Goal: Information Seeking & Learning: Find specific fact

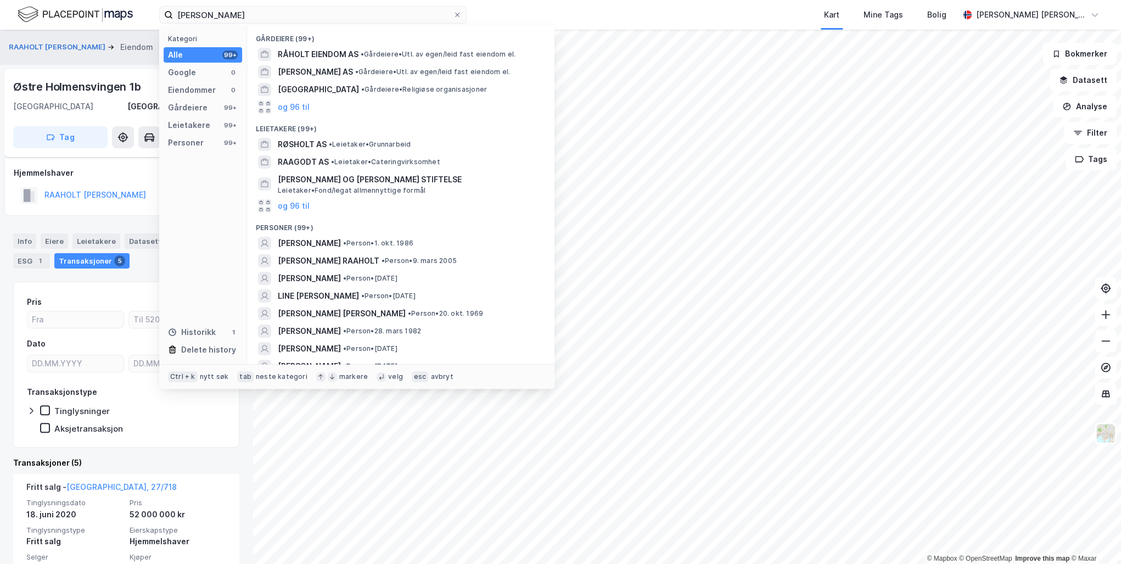
scroll to position [88, 0]
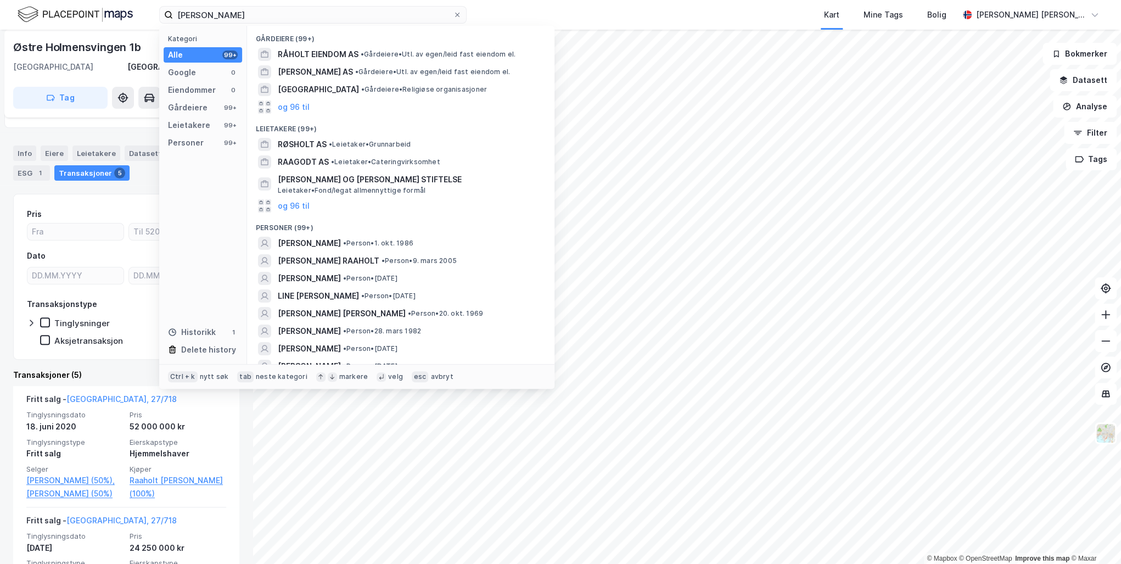
click at [71, 9] on div "Christine Karlsen Raaholt Kategori Alle 99+ Google 0 Eiendommer 0 Gårdeiere 99+…" at bounding box center [560, 15] width 1121 height 30
type input "Morten Eikebu"
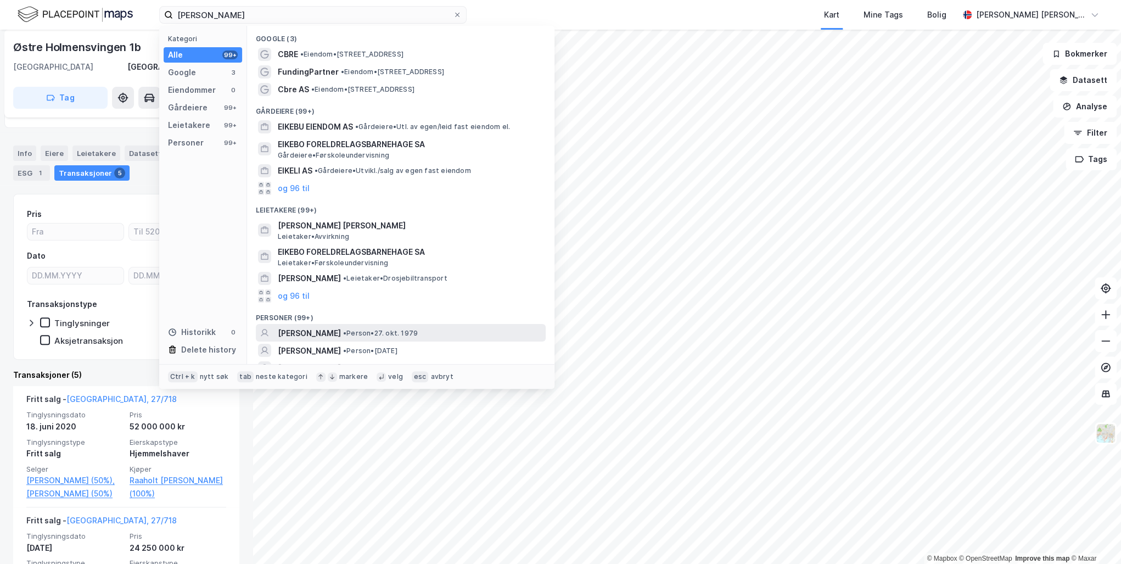
click at [323, 331] on span "[PERSON_NAME]" at bounding box center [309, 333] width 63 height 13
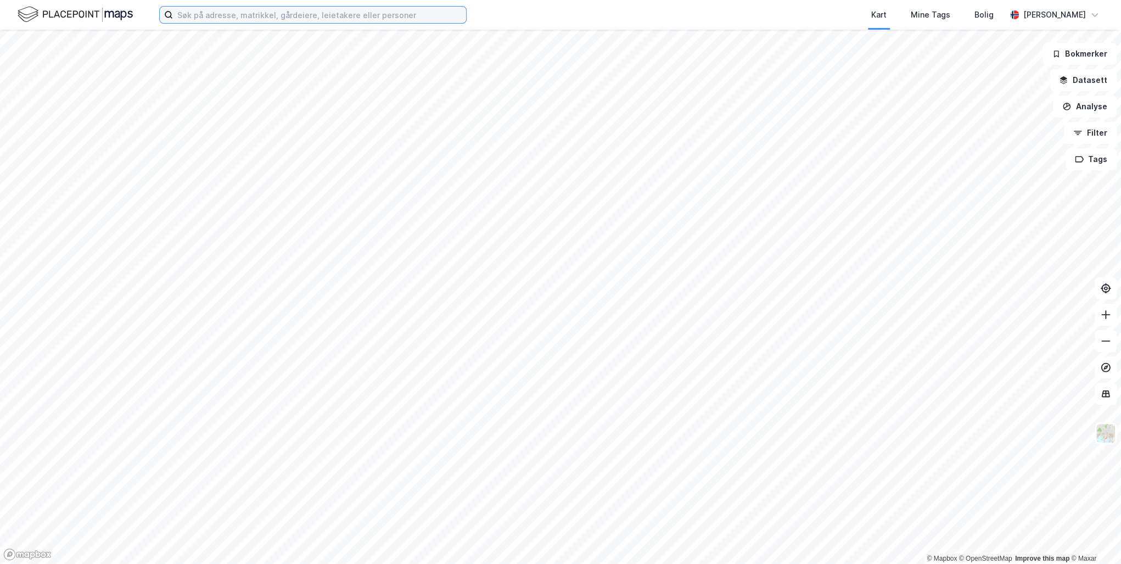
click at [194, 13] on input at bounding box center [319, 15] width 293 height 16
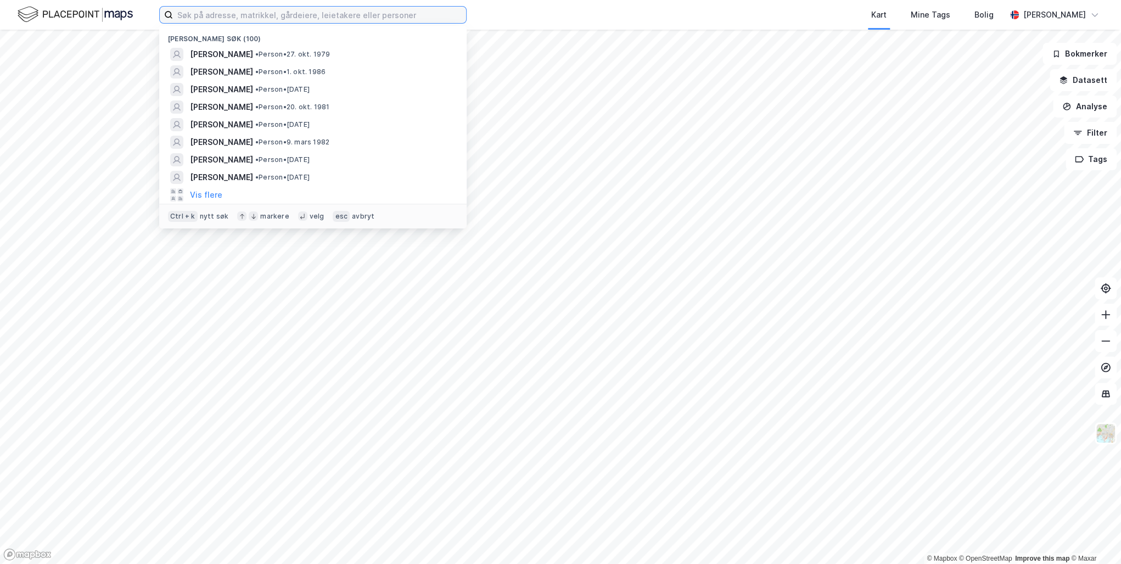
paste input "[PERSON_NAME]"
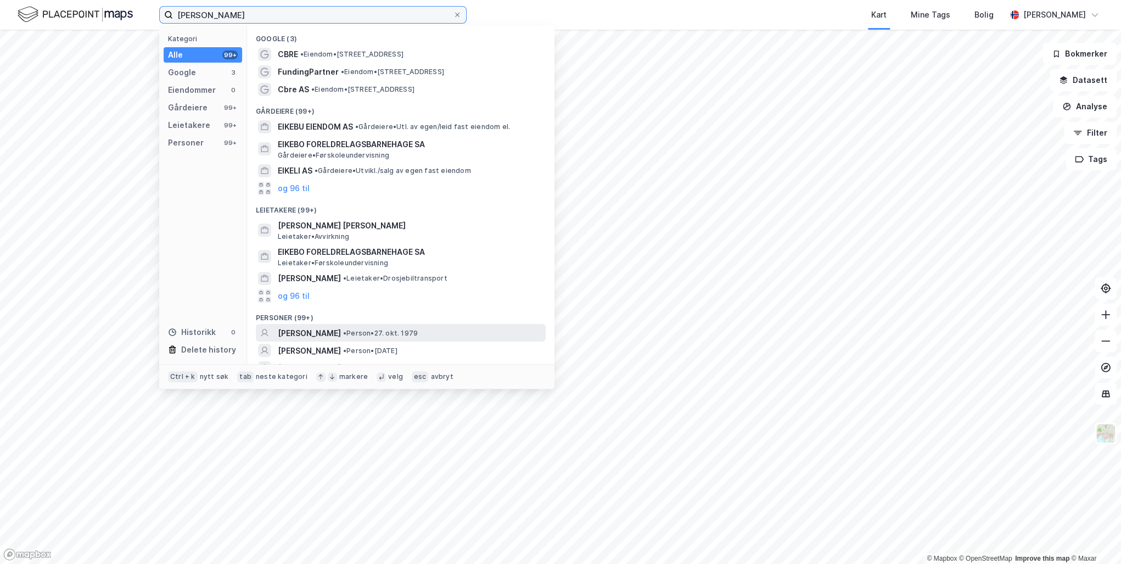
type input "[PERSON_NAME]"
click at [325, 332] on span "[PERSON_NAME]" at bounding box center [309, 333] width 63 height 13
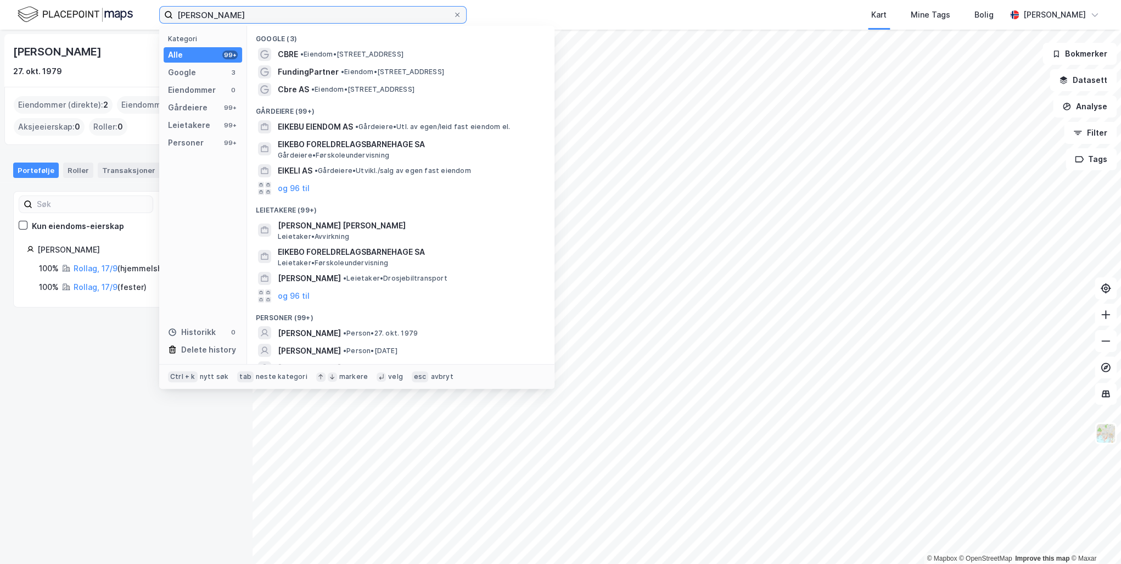
drag, startPoint x: 255, startPoint y: 14, endPoint x: 90, endPoint y: 19, distance: 165.3
click at [90, 19] on div "[PERSON_NAME] Kategori Alle 99+ Google 3 Eiendommer 0 Gårdeiere 99+ Leietakere …" at bounding box center [560, 15] width 1121 height 30
paste input "[PERSON_NAME]"
type input "[PERSON_NAME]"
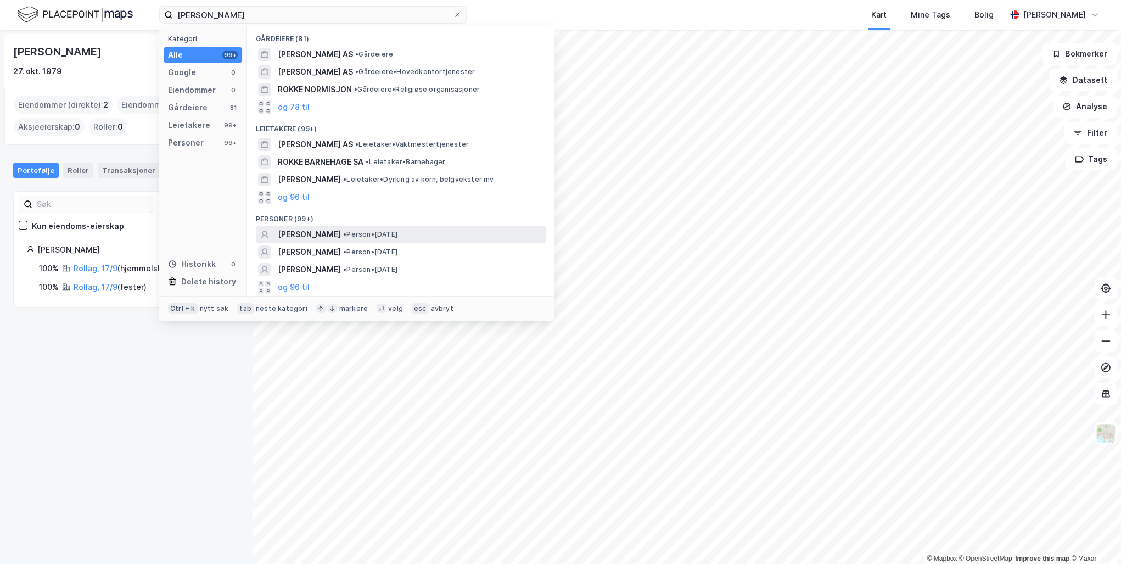
click at [341, 235] on span "[PERSON_NAME]" at bounding box center [309, 234] width 63 height 13
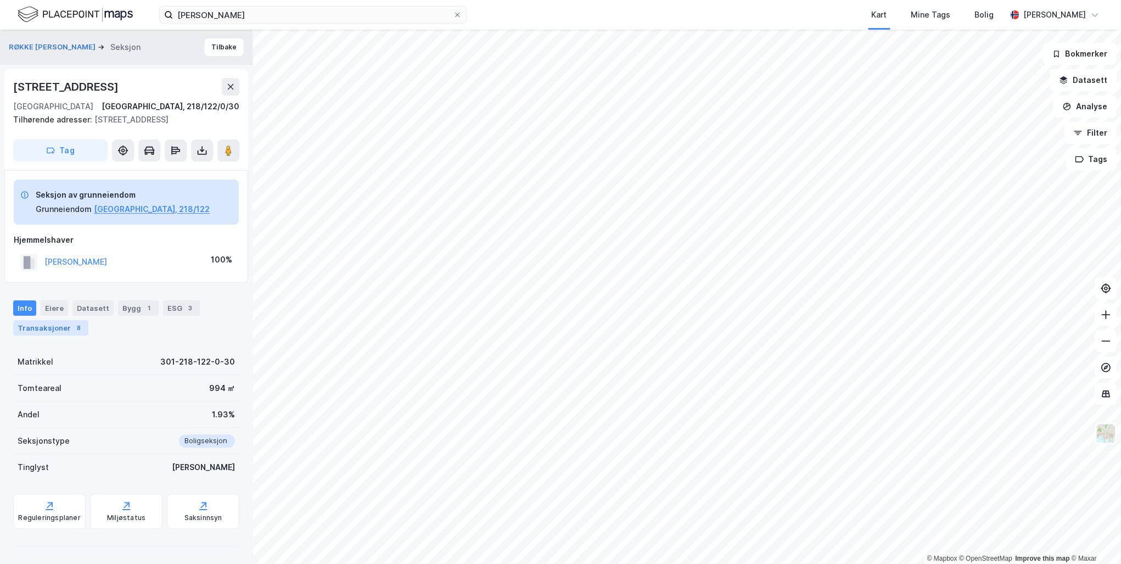
click at [47, 327] on div "Transaksjoner 8" at bounding box center [50, 327] width 75 height 15
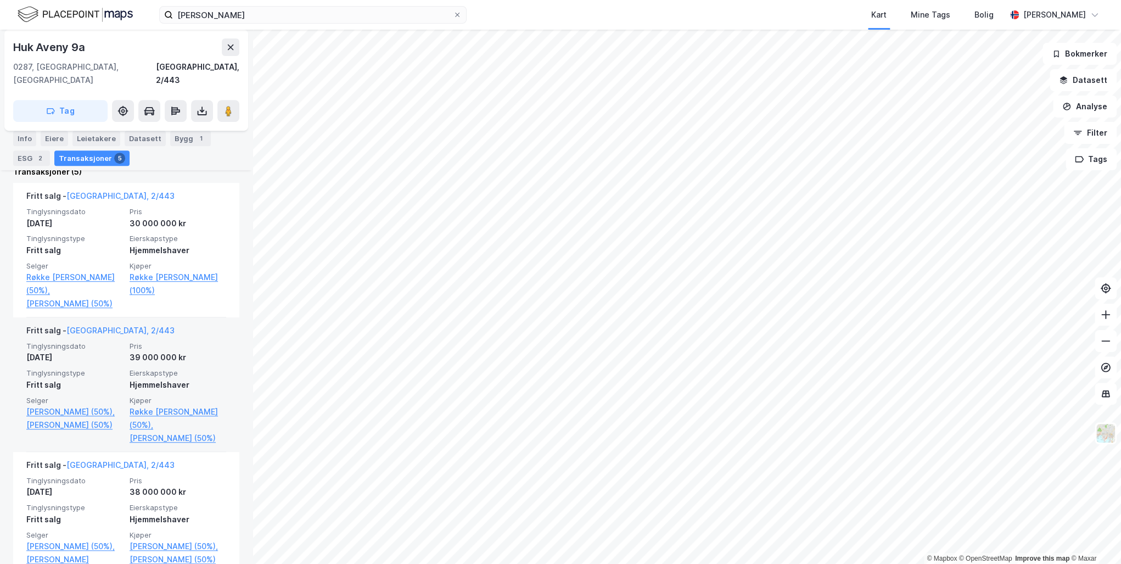
scroll to position [261, 0]
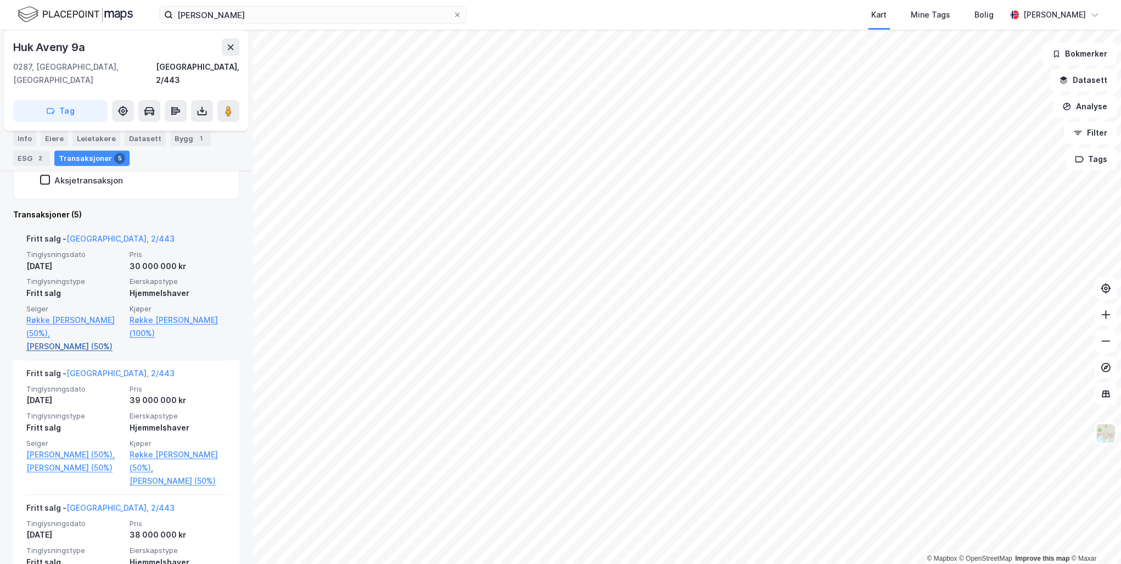
click at [70, 340] on link "[PERSON_NAME] (50%)" at bounding box center [74, 346] width 97 height 13
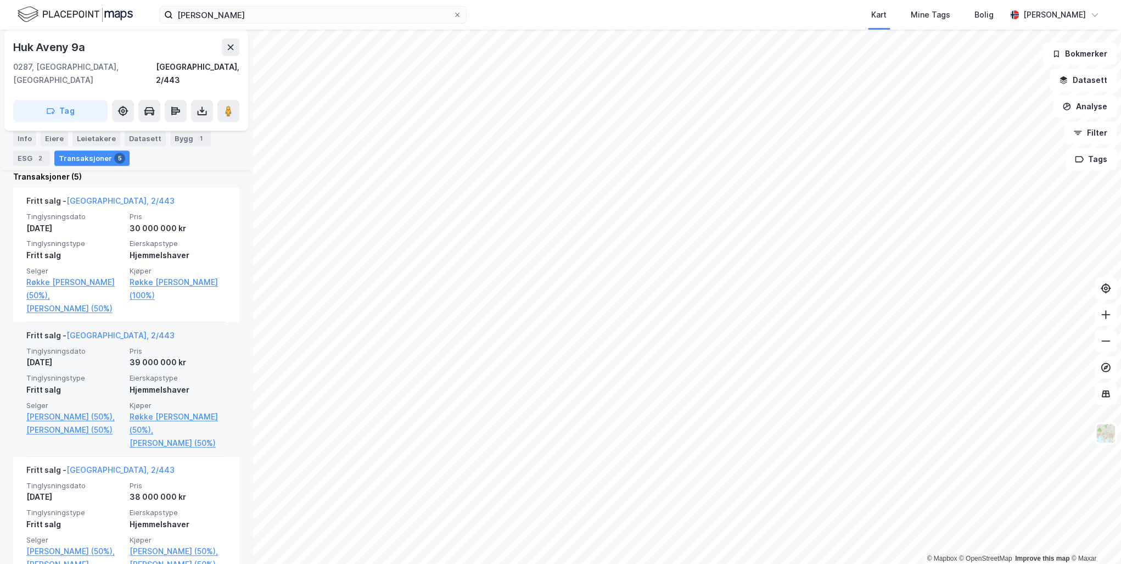
scroll to position [351, 0]
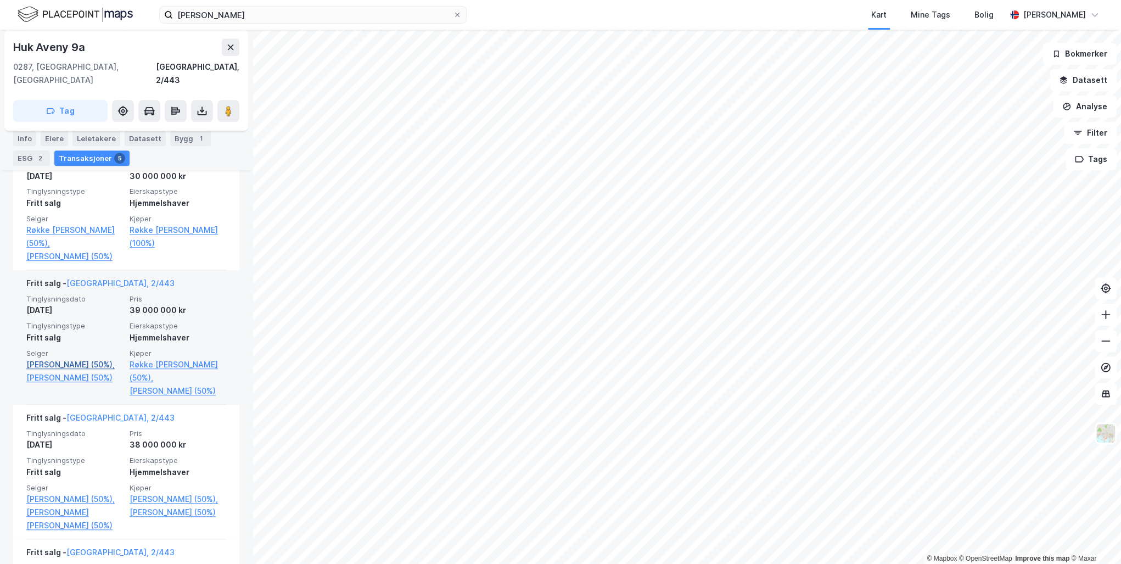
click at [50, 358] on link "[PERSON_NAME] (50%)," at bounding box center [74, 364] width 97 height 13
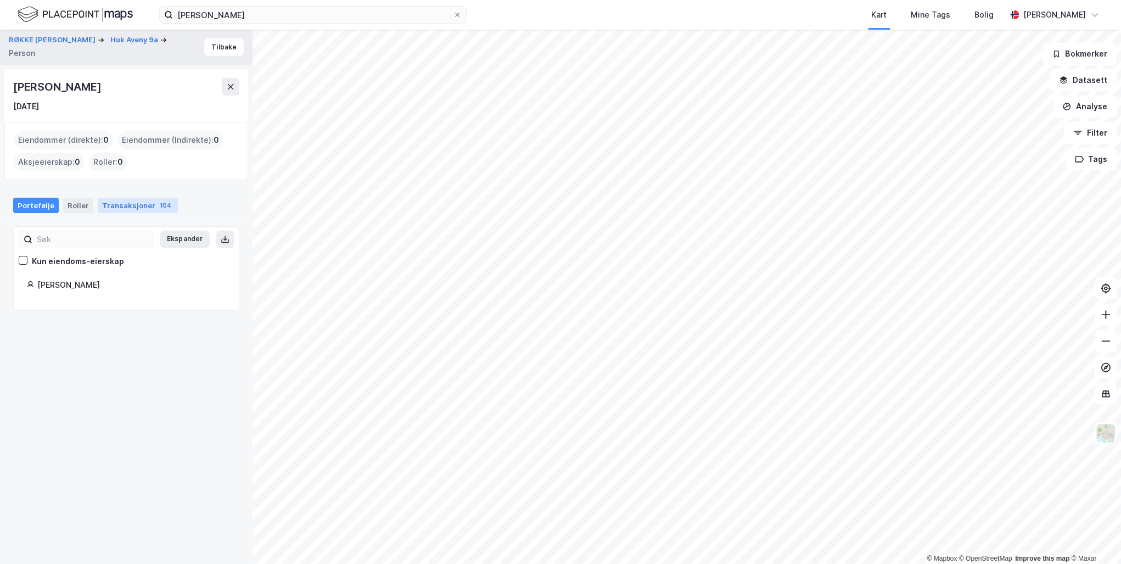
click at [131, 202] on div "Transaksjoner 104" at bounding box center [138, 205] width 80 height 15
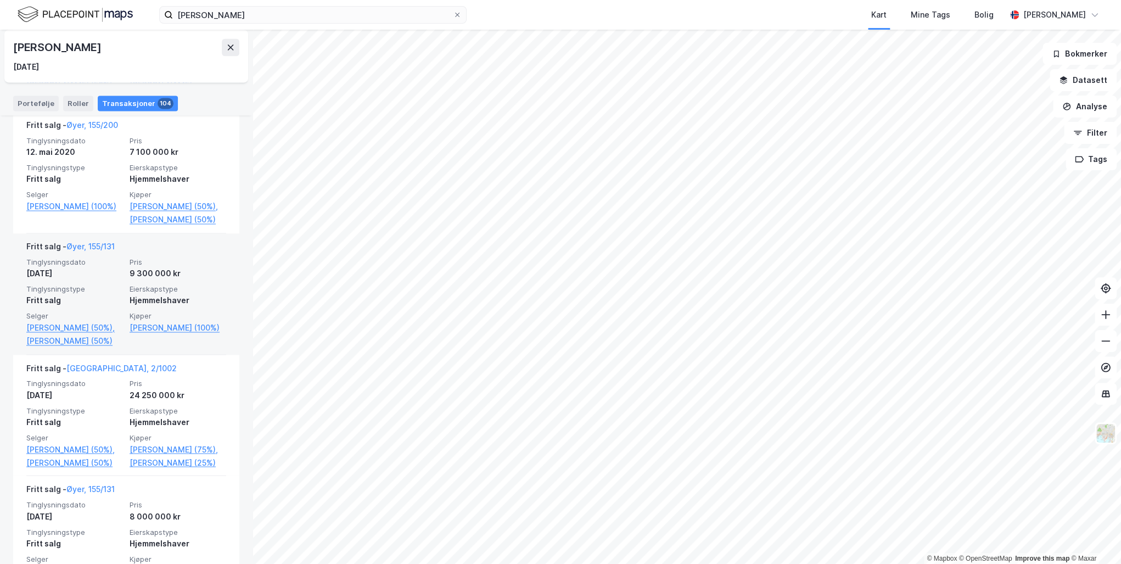
scroll to position [1185, 0]
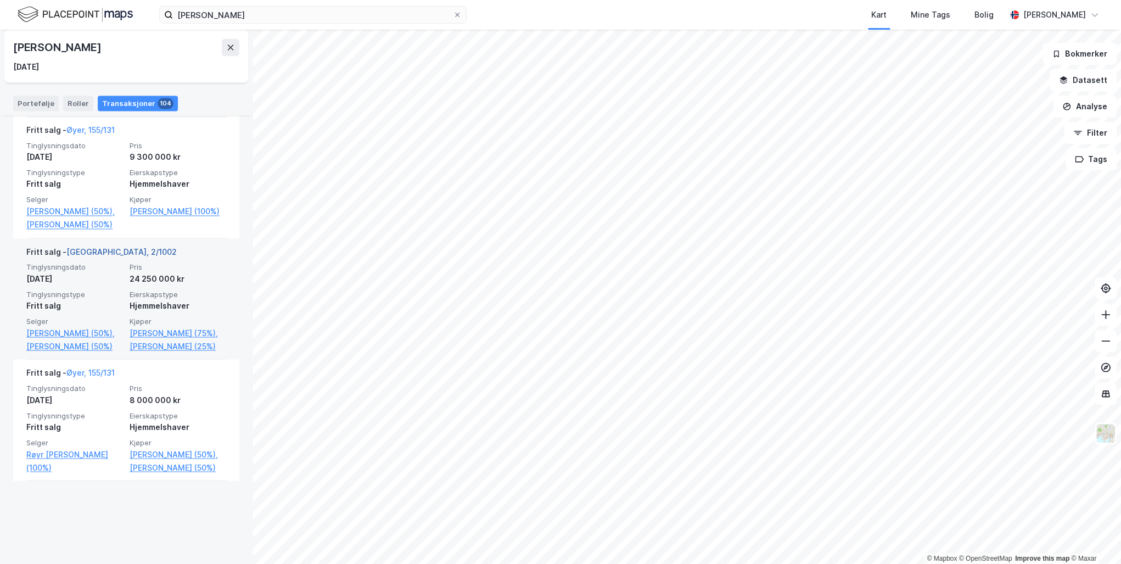
click at [93, 256] on link "[GEOGRAPHIC_DATA], 2/1002" at bounding box center [121, 250] width 110 height 9
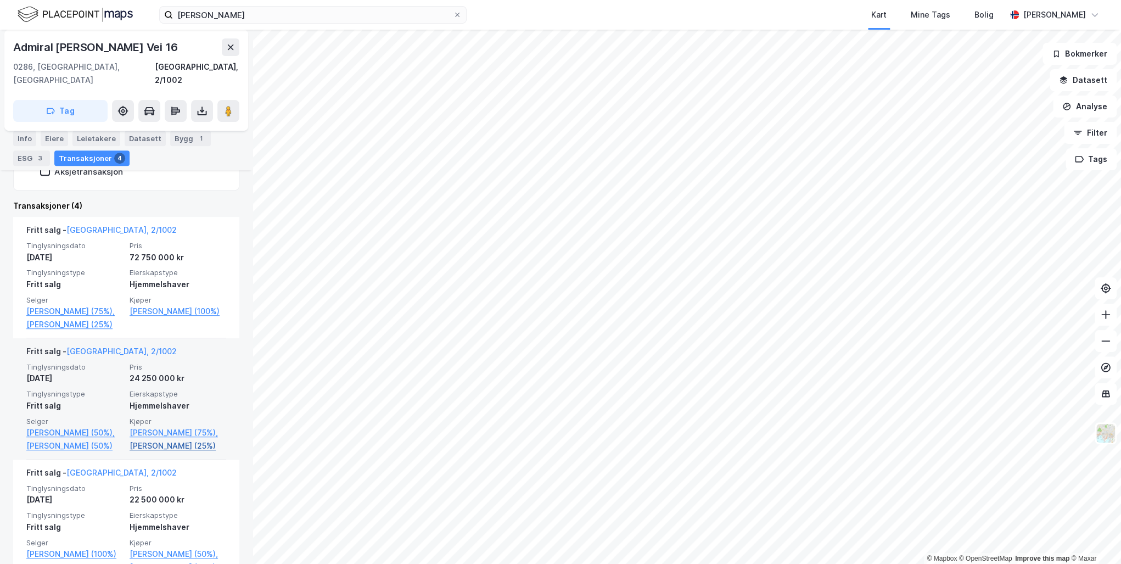
scroll to position [258, 0]
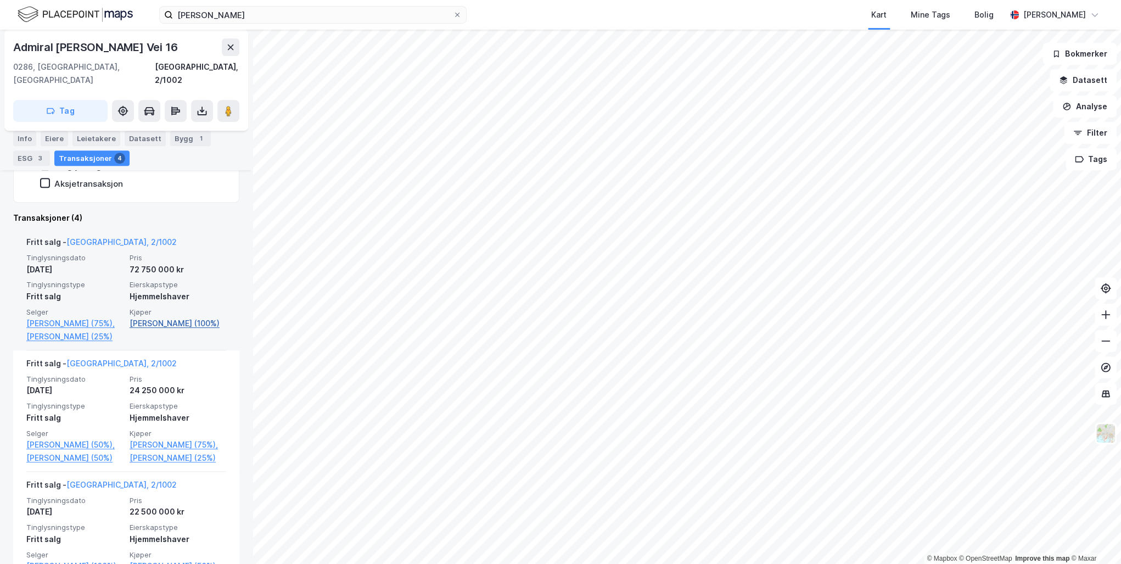
click at [169, 317] on link "[PERSON_NAME] (100%)" at bounding box center [178, 323] width 97 height 13
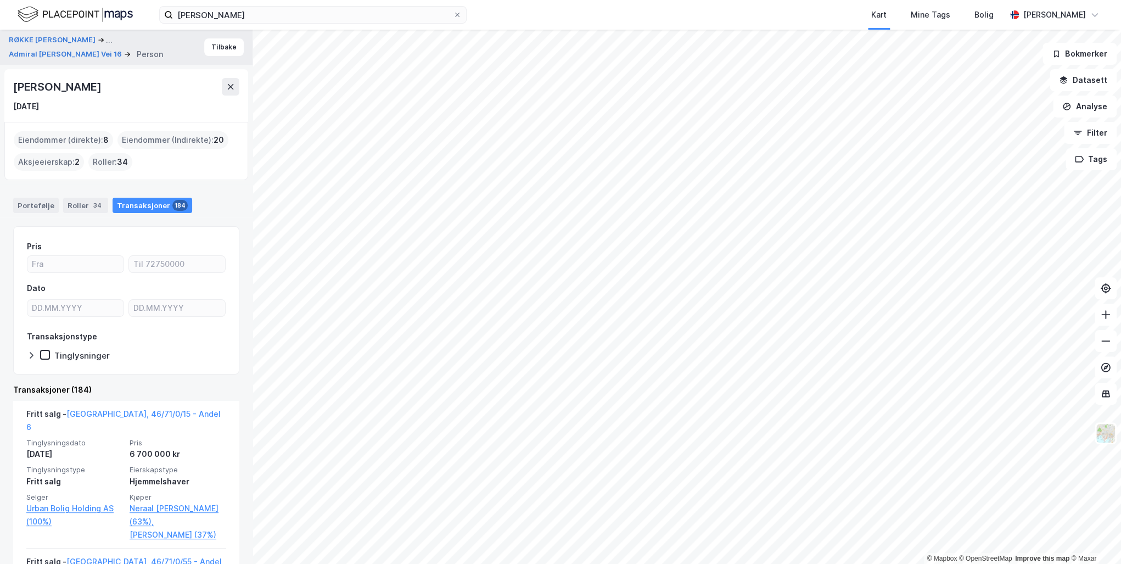
click at [146, 202] on div "Transaksjoner 184" at bounding box center [153, 205] width 80 height 15
drag, startPoint x: 120, startPoint y: 91, endPoint x: 5, endPoint y: 93, distance: 115.3
click at [5, 93] on div "[PERSON_NAME] [DATE]" at bounding box center [126, 95] width 244 height 53
drag, startPoint x: 5, startPoint y: 93, endPoint x: 76, endPoint y: 91, distance: 71.4
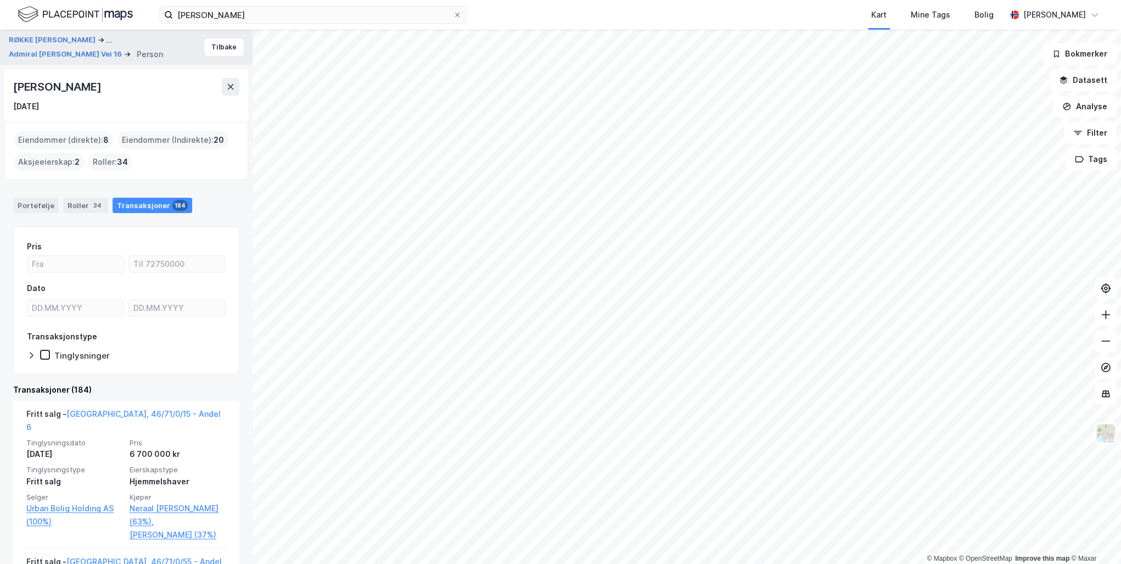
copy div "[PERSON_NAME]"
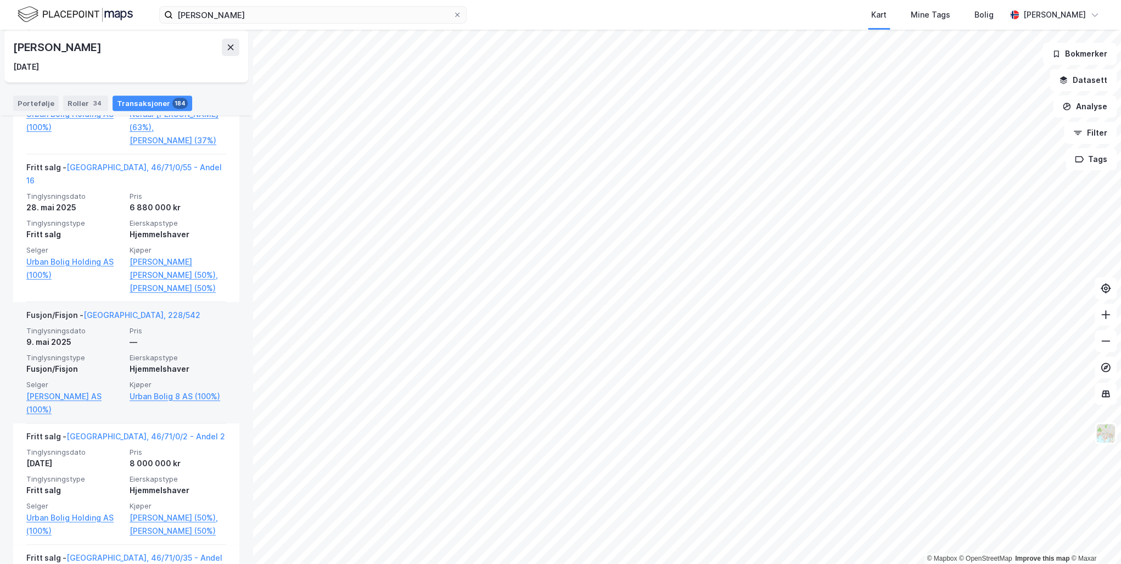
scroll to position [395, 0]
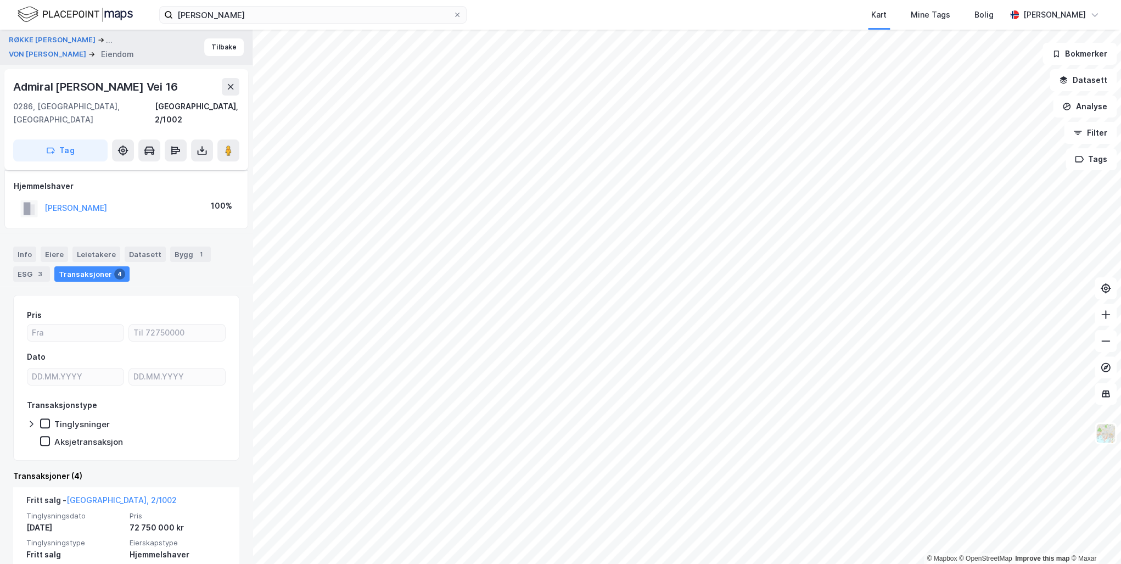
scroll to position [263, 0]
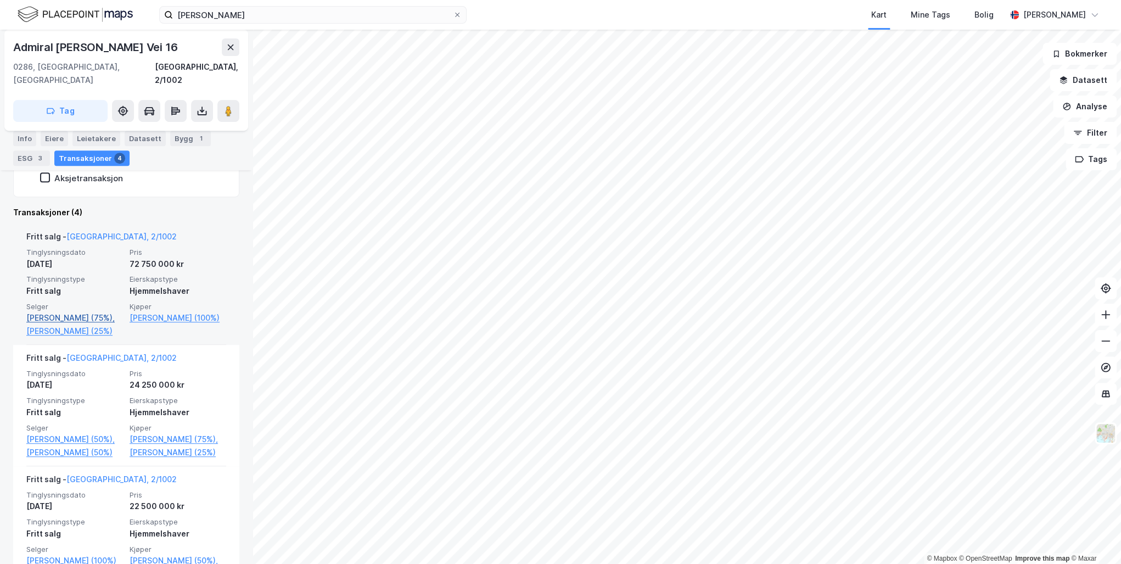
click at [46, 311] on link "[PERSON_NAME] (75%)," at bounding box center [74, 317] width 97 height 13
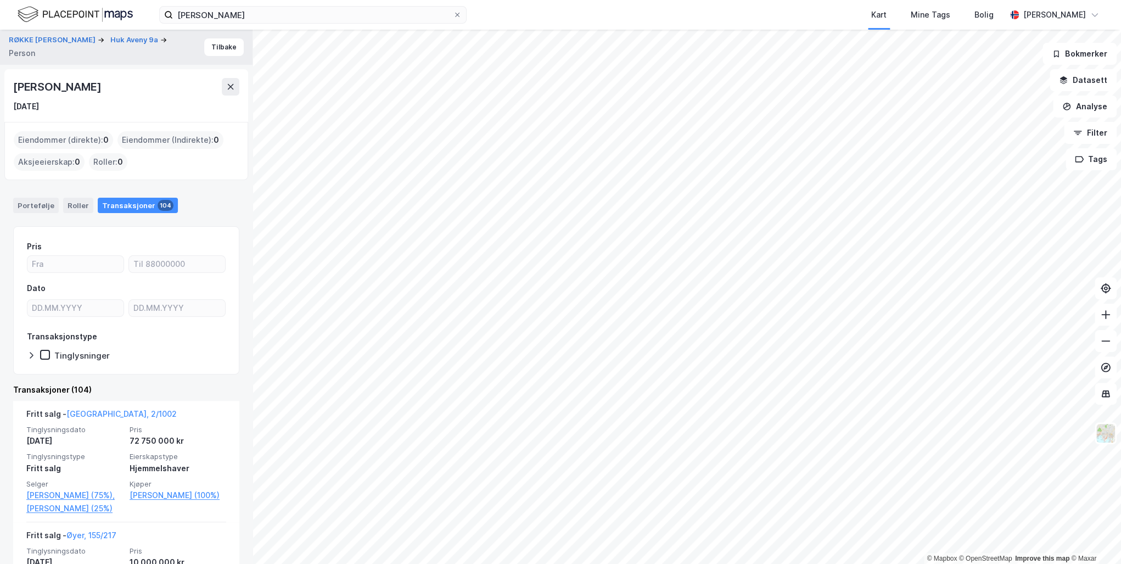
click at [119, 202] on div "Transaksjoner 104" at bounding box center [138, 205] width 80 height 15
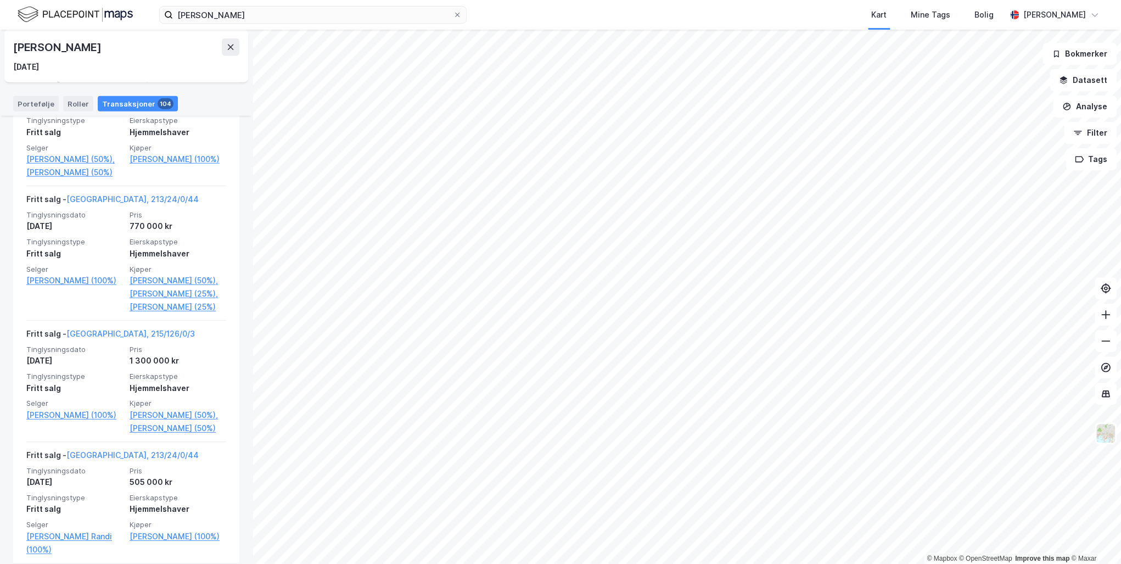
scroll to position [13200, 0]
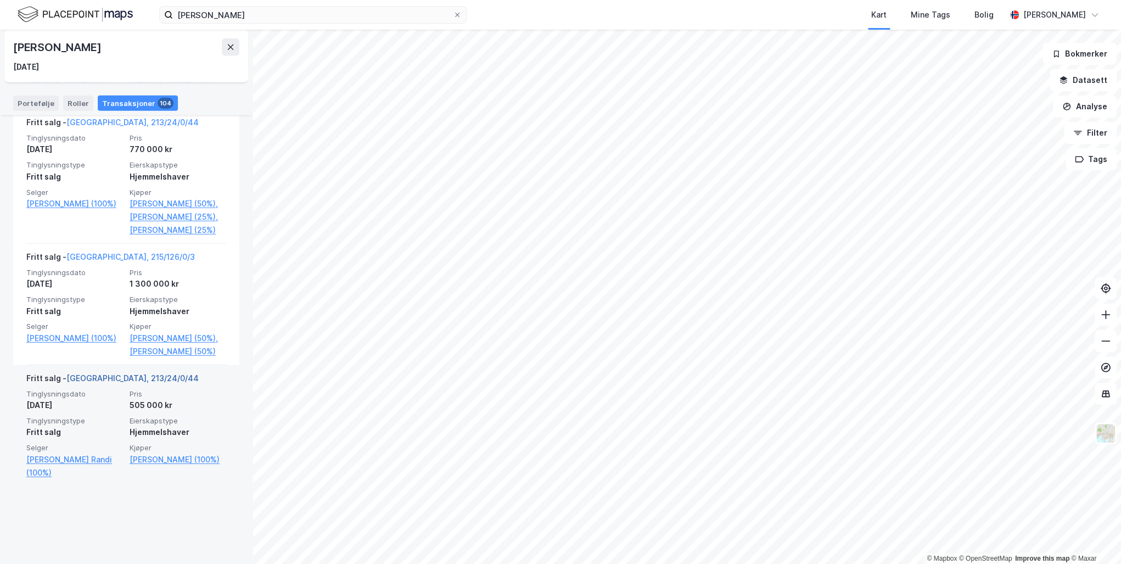
click at [107, 383] on link "[GEOGRAPHIC_DATA], 213/24/0/44" at bounding box center [132, 377] width 132 height 9
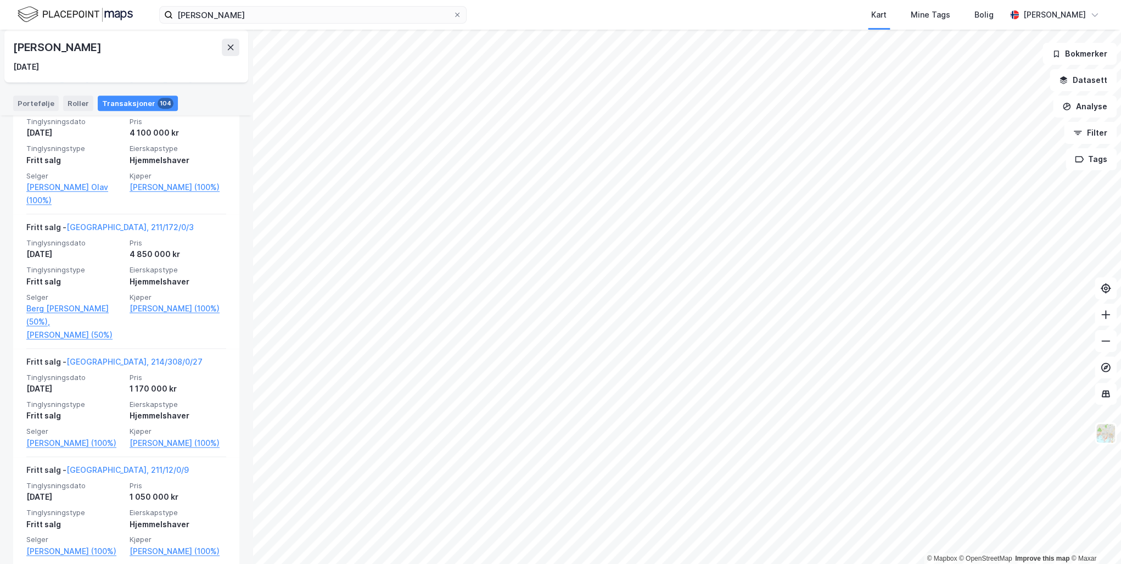
scroll to position [13200, 0]
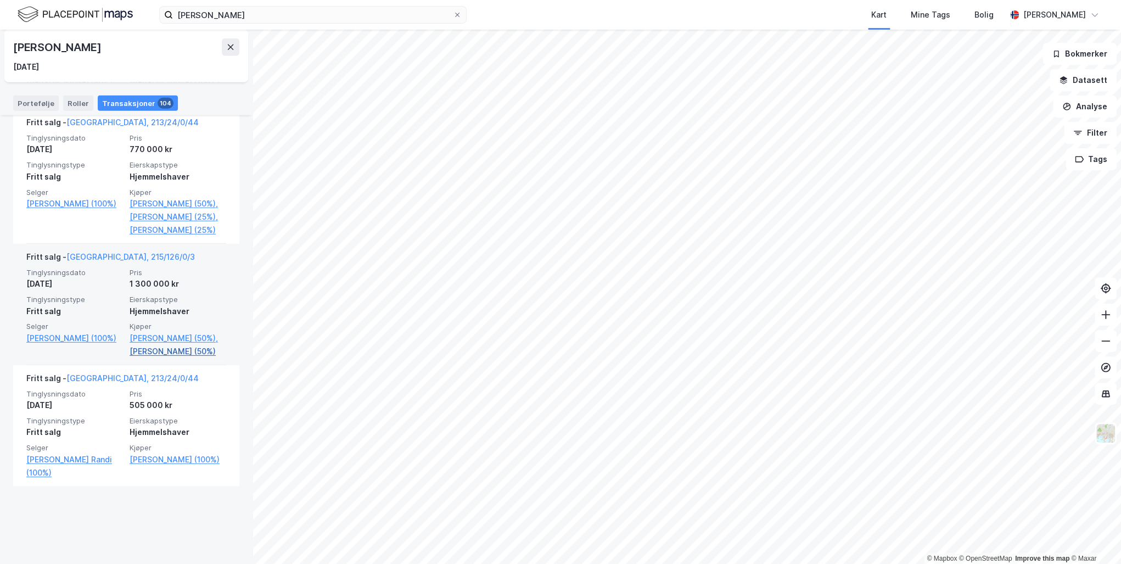
click at [140, 358] on link "[PERSON_NAME] (50%)" at bounding box center [178, 351] width 97 height 13
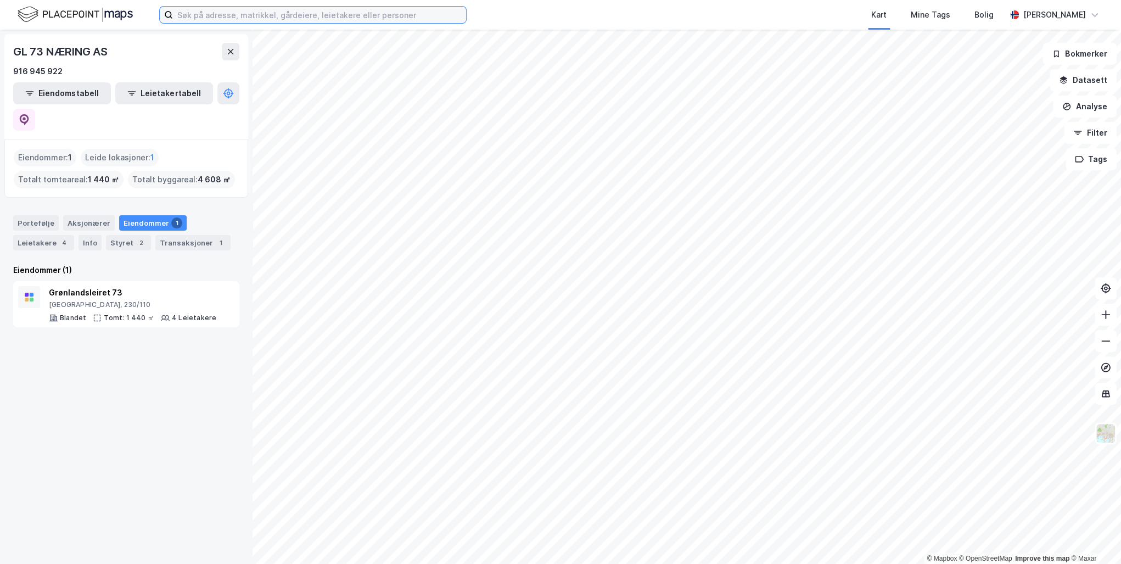
click at [247, 13] on input at bounding box center [319, 15] width 293 height 16
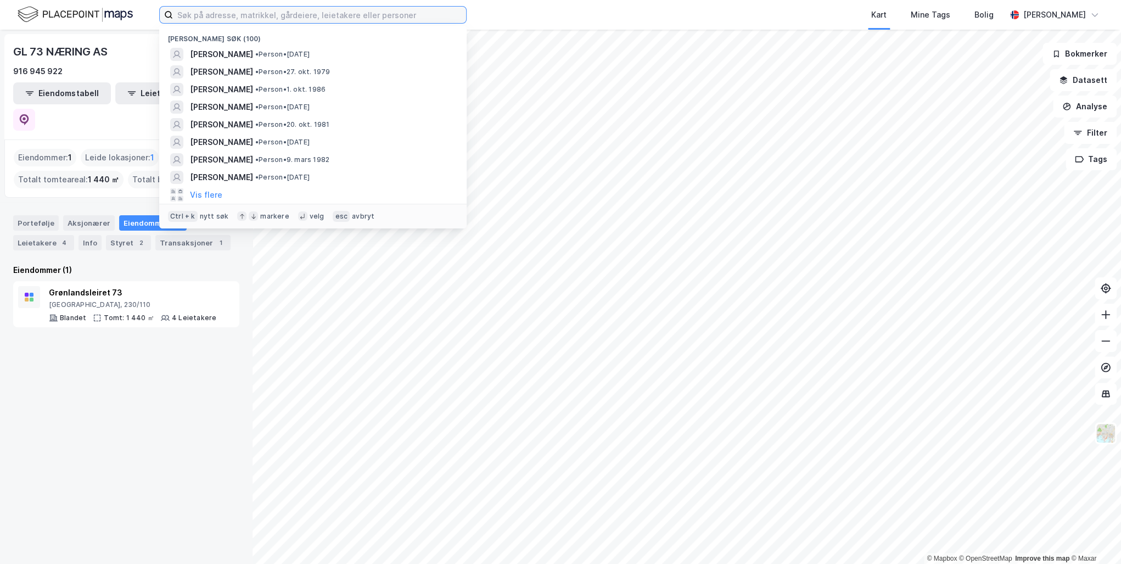
paste input "[PERSON_NAME]"
type input "[PERSON_NAME]"
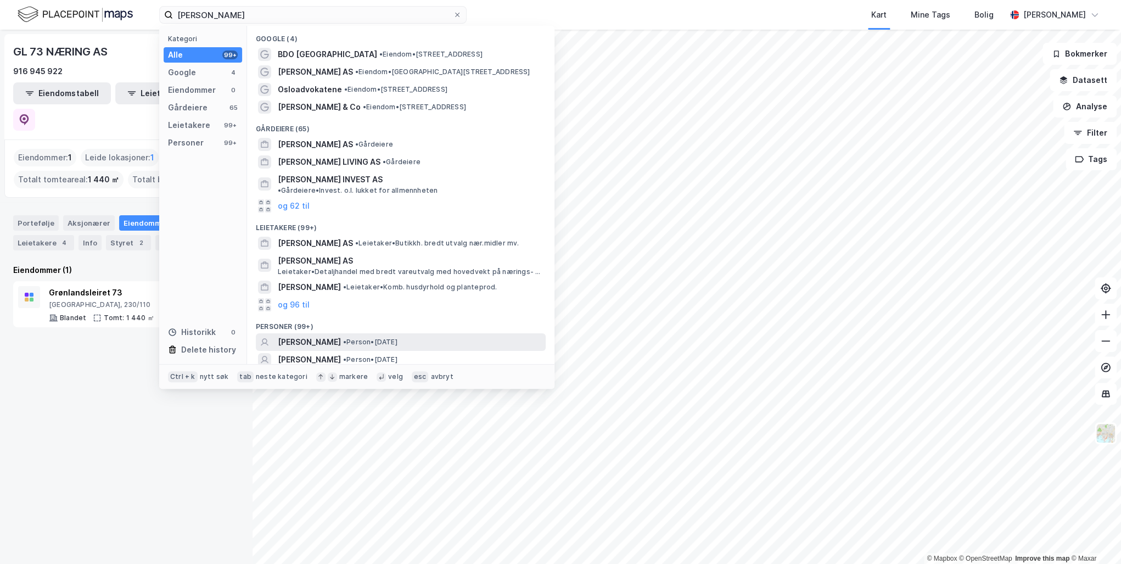
click at [341, 335] on span "[PERSON_NAME]" at bounding box center [309, 341] width 63 height 13
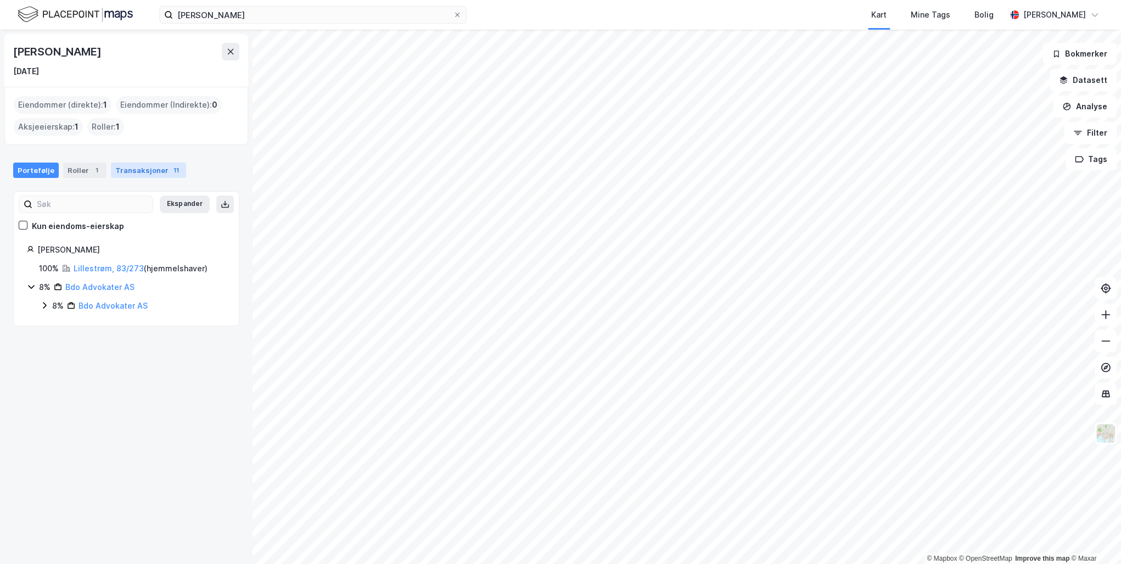
click at [145, 167] on div "Transaksjoner 11" at bounding box center [148, 169] width 75 height 15
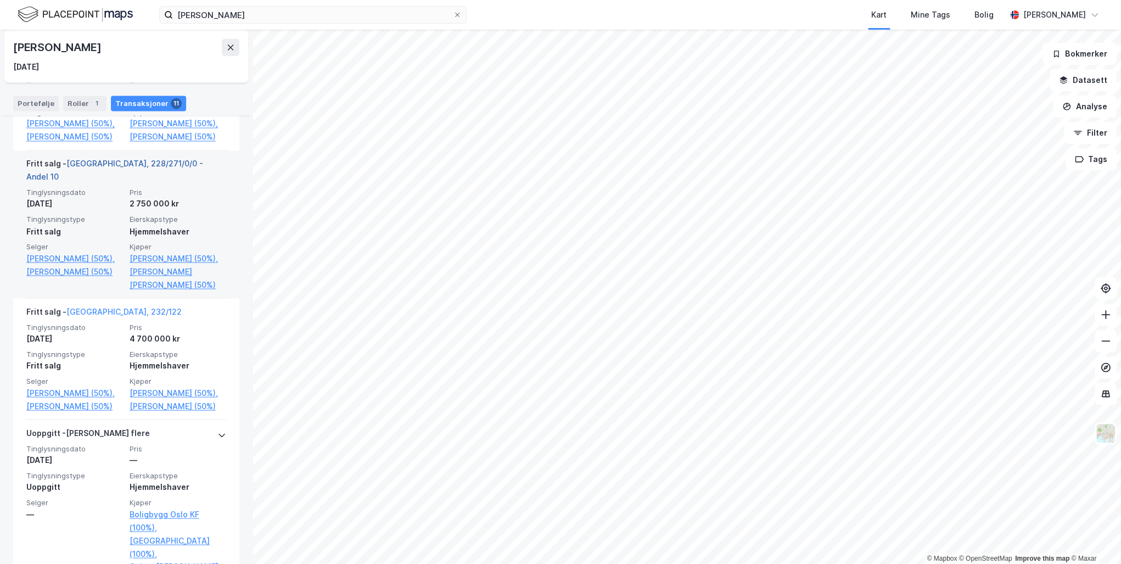
scroll to position [1155, 0]
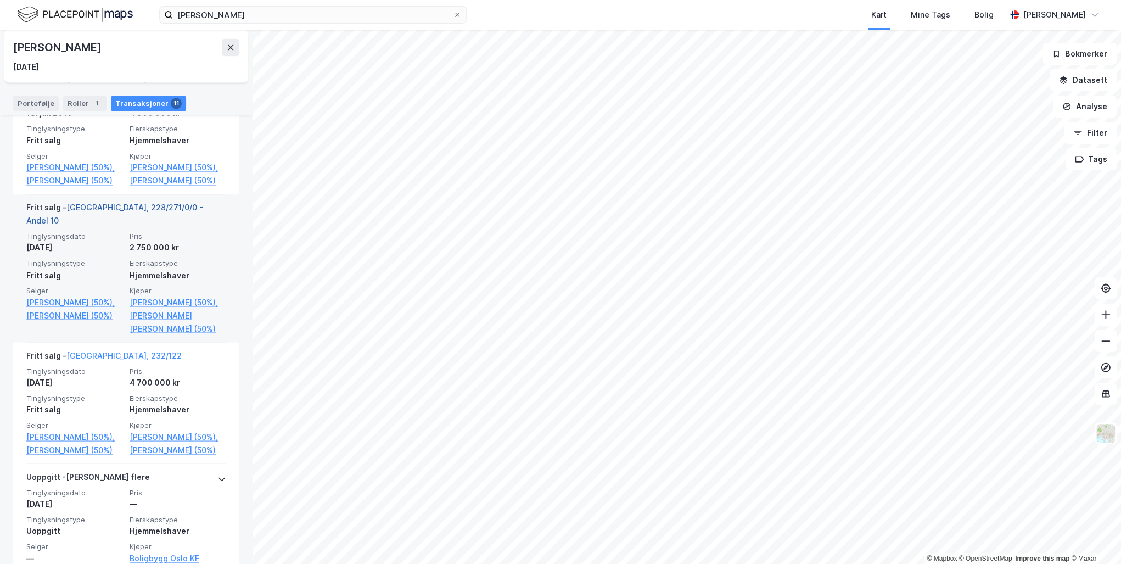
click at [111, 225] on link "Oslo, 228/271/0/0 - Andel 10" at bounding box center [114, 214] width 177 height 23
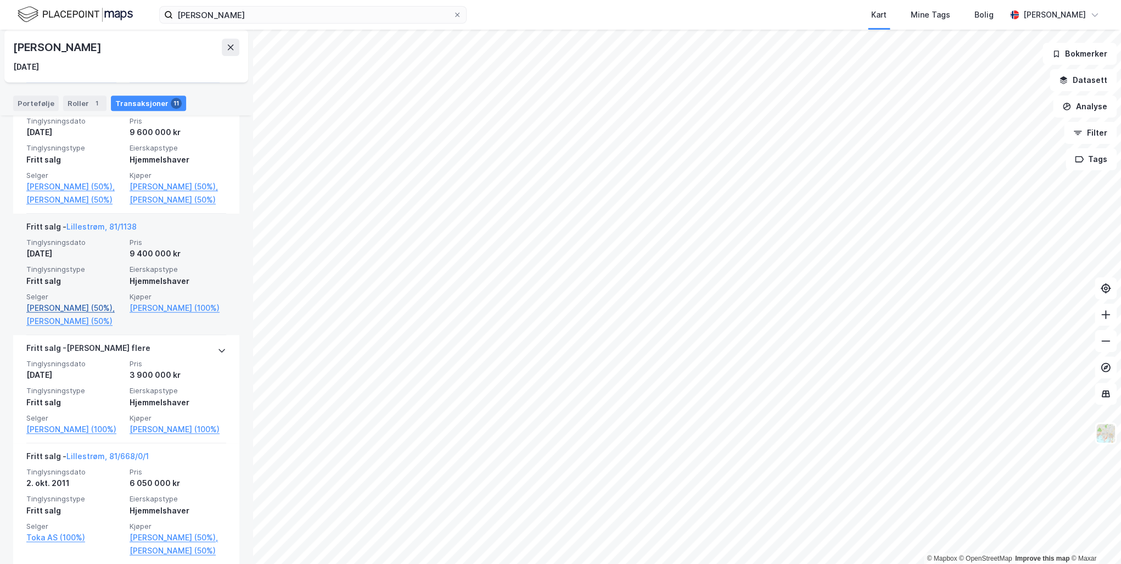
scroll to position [753, 0]
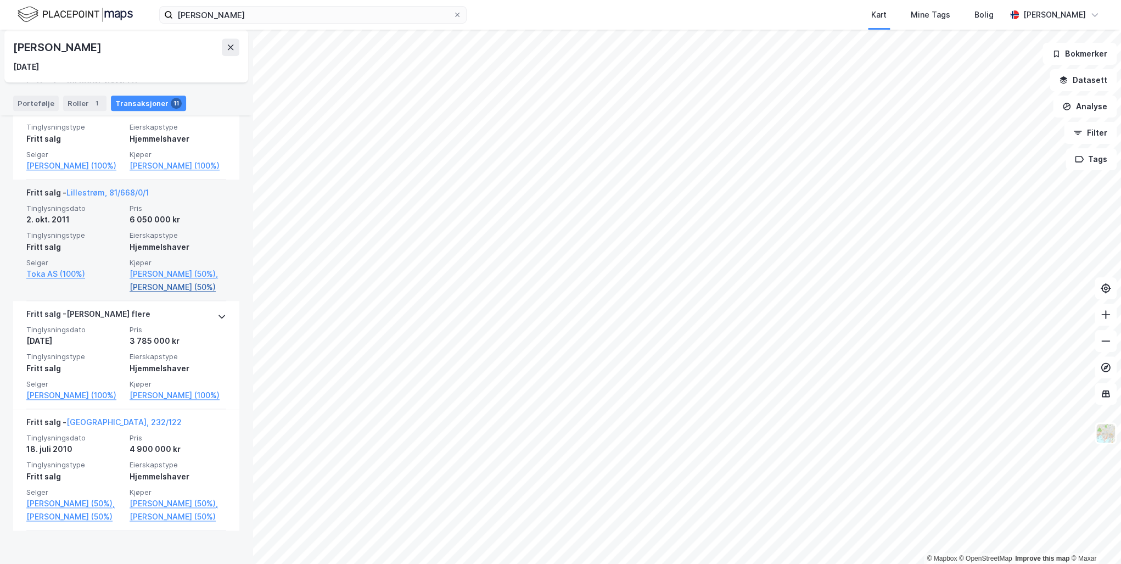
click at [147, 294] on link "Bakke Benny Andre (50%)" at bounding box center [178, 286] width 97 height 13
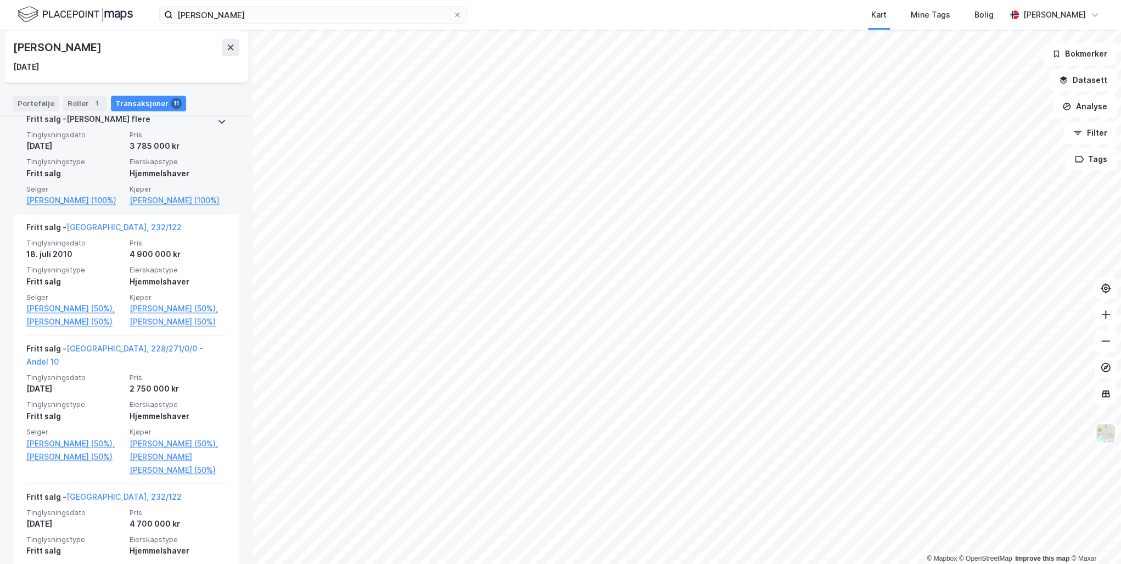
scroll to position [1010, 0]
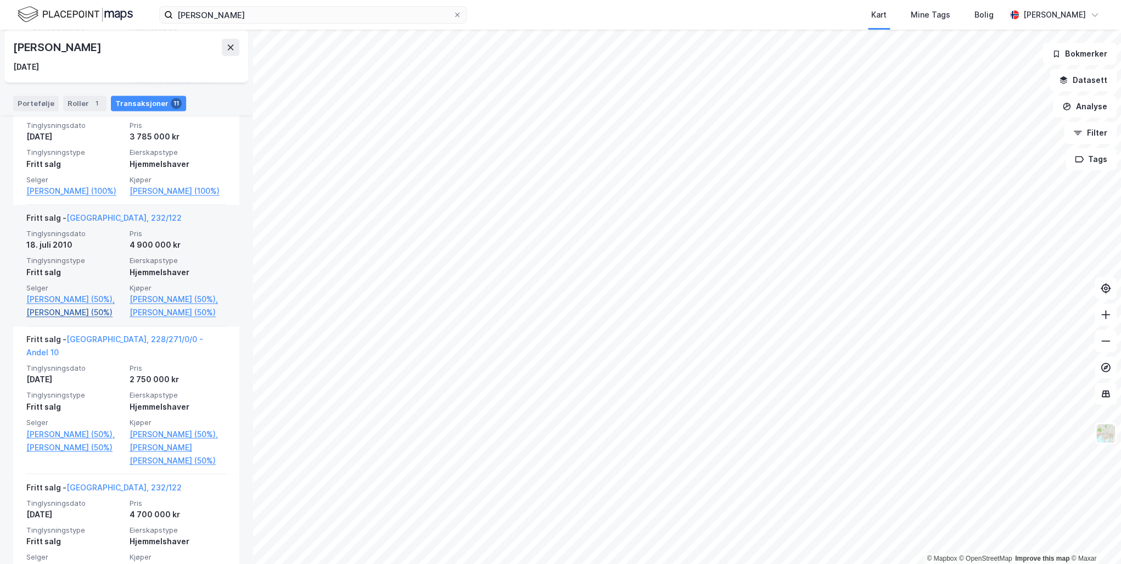
click at [39, 319] on link "Kvarme Christopher G. (50%)" at bounding box center [74, 312] width 97 height 13
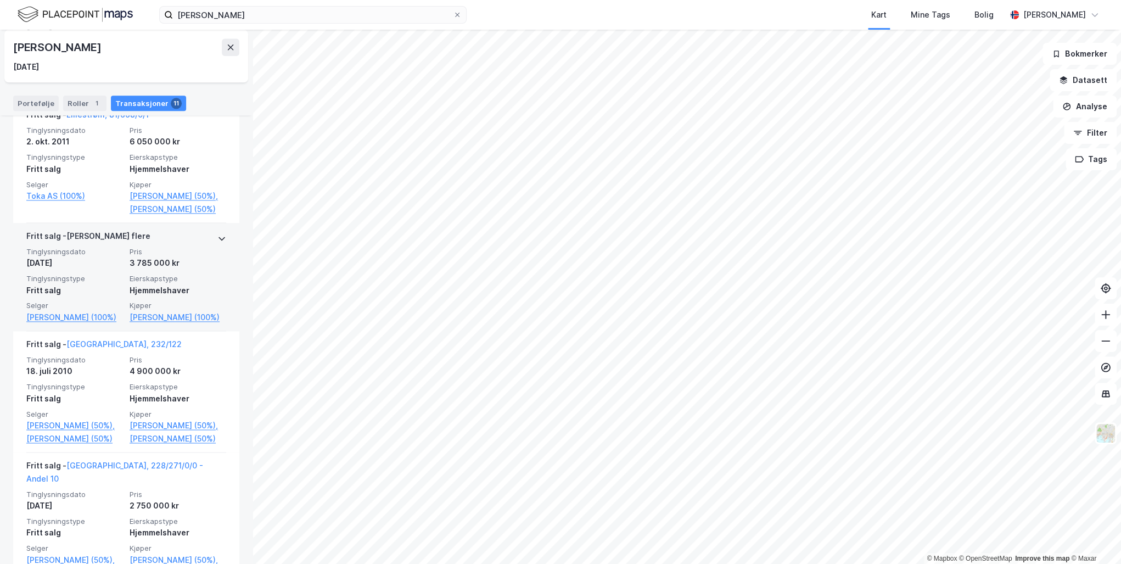
scroll to position [847, 0]
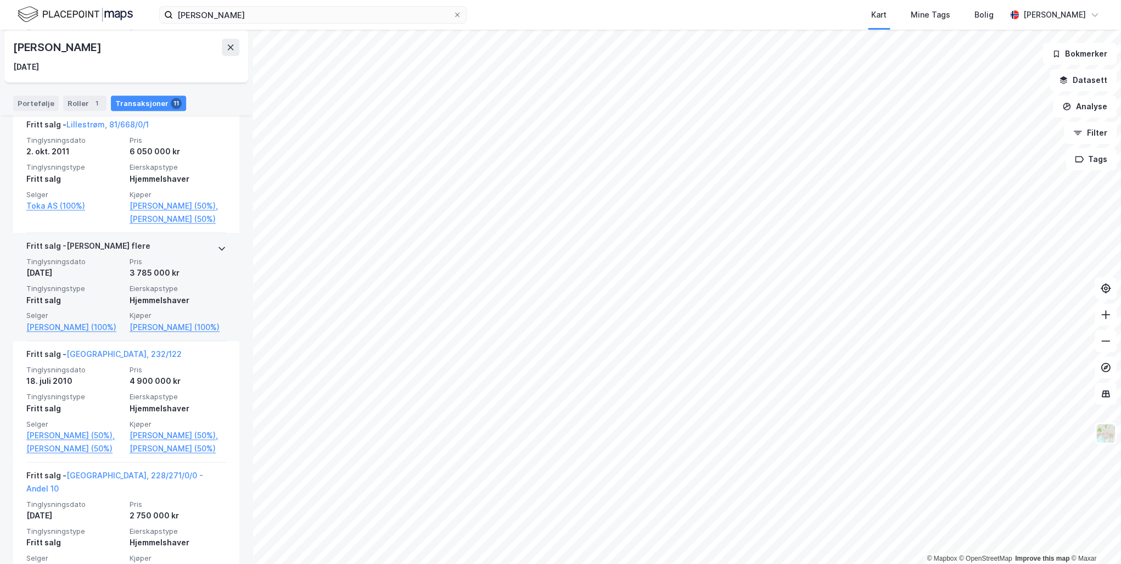
click at [217, 252] on icon at bounding box center [221, 248] width 9 height 9
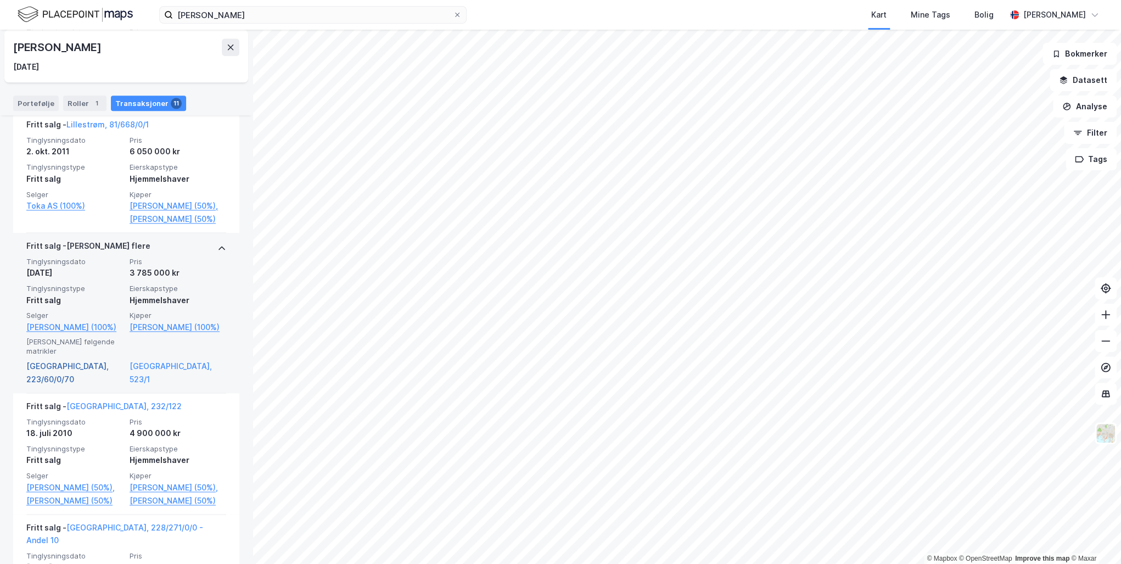
click at [70, 386] on link "Oslo, 223/60/0/70" at bounding box center [74, 372] width 97 height 26
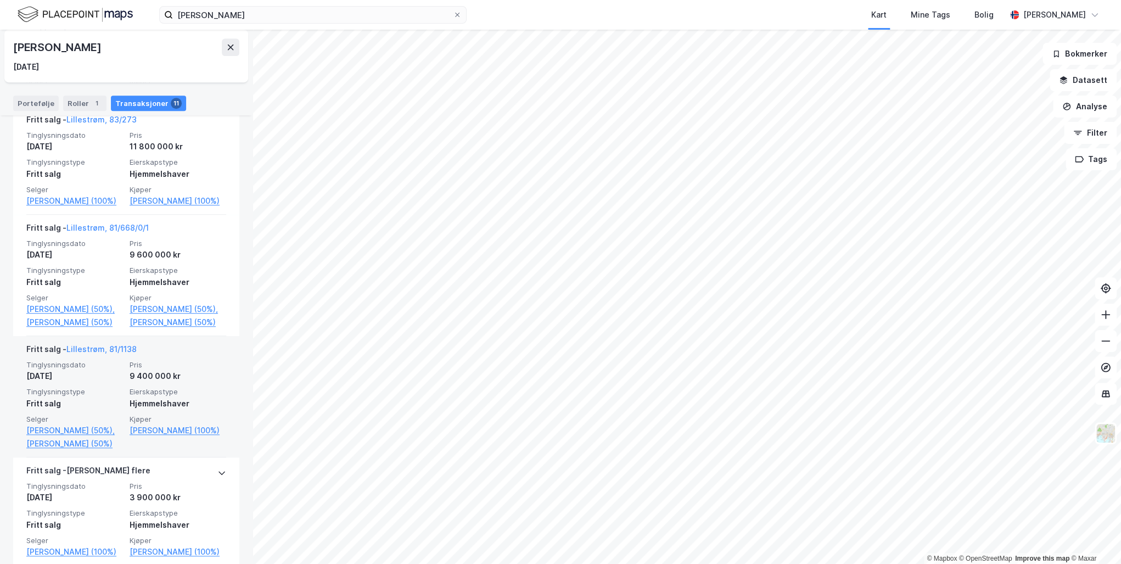
scroll to position [367, 0]
click at [114, 354] on link "Lillestrøm, 81/1138" at bounding box center [101, 349] width 70 height 9
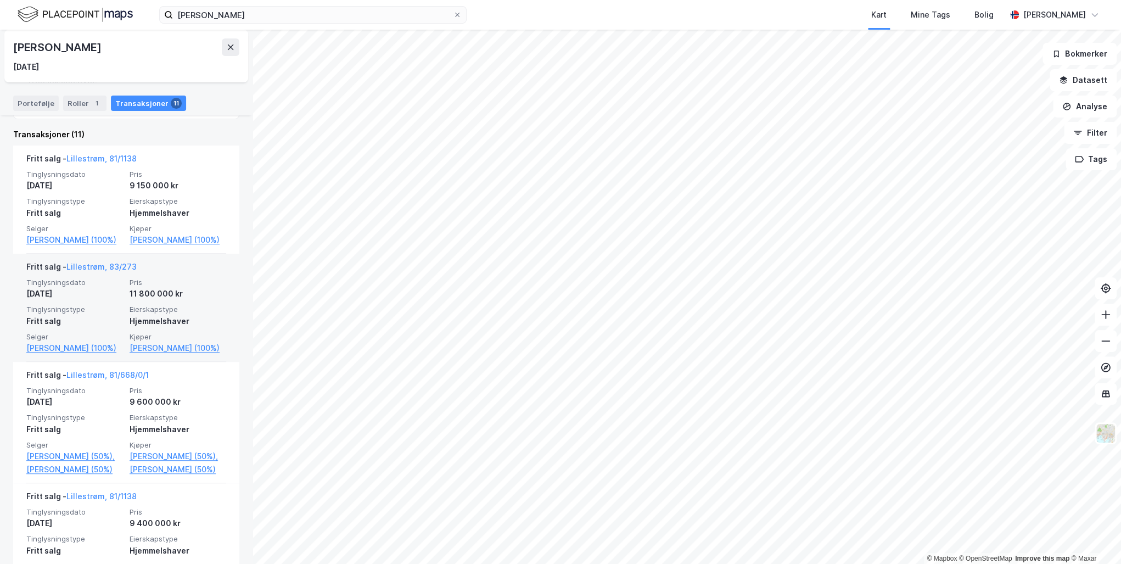
scroll to position [220, 0]
click at [144, 355] on link "Fritzsønn Hanne Benedicte (100%)" at bounding box center [178, 348] width 97 height 13
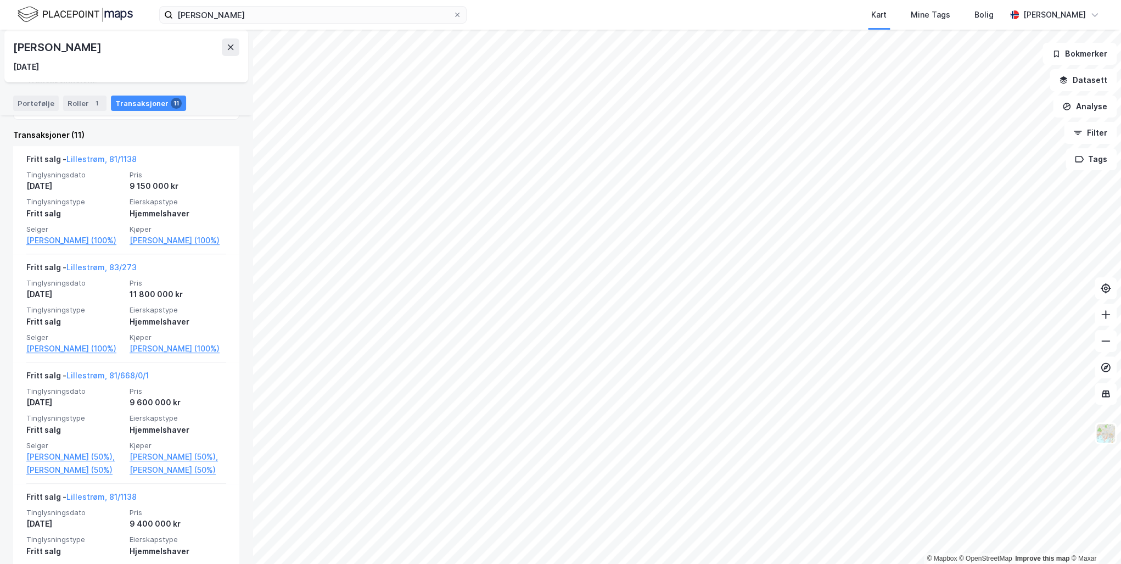
drag, startPoint x: 138, startPoint y: 49, endPoint x: 16, endPoint y: 49, distance: 122.4
click at [16, 49] on div "Hanne Benedicte Fritzsønn" at bounding box center [126, 47] width 226 height 18
copy div "Hanne Benedicte Fritzsønn"
click at [233, 43] on icon at bounding box center [230, 47] width 9 height 9
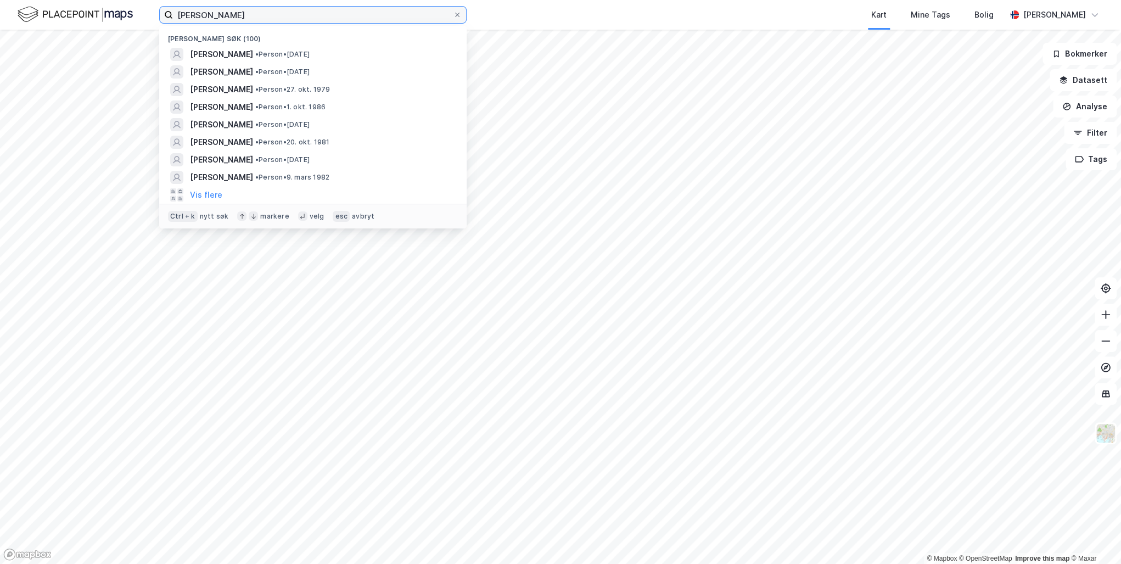
drag, startPoint x: 263, startPoint y: 13, endPoint x: 33, endPoint y: 15, distance: 230.5
click at [33, 15] on div "Hanne Fritzsønn Nylige søk (100) HANNE BENEDICTE FRITZSØNN • Person • 21. jan. …" at bounding box center [560, 15] width 1121 height 30
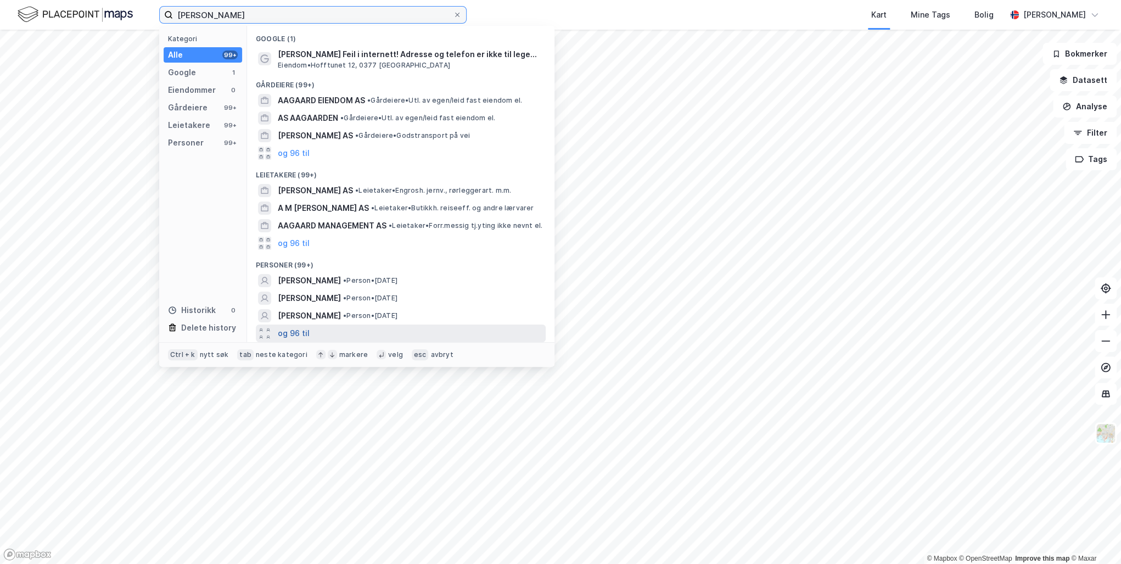
type input "henrik aagaard wikstad"
click at [291, 334] on button "og 96 til" at bounding box center [294, 333] width 32 height 13
